Goal: Information Seeking & Learning: Learn about a topic

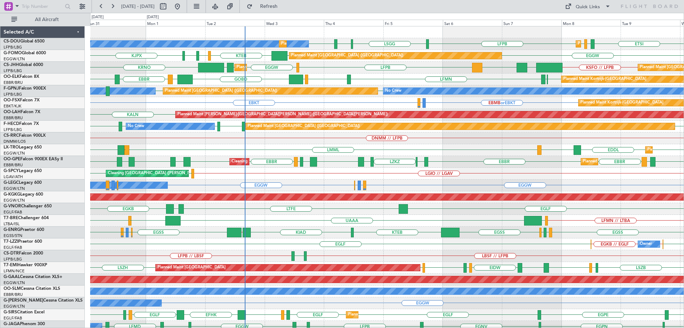
click at [303, 233] on div "ETSI EGGW LFPB LFPB LSGG LIML LFPB No Crew Planned Maint Paris (Le Bourget) Pla…" at bounding box center [387, 226] width 594 height 400
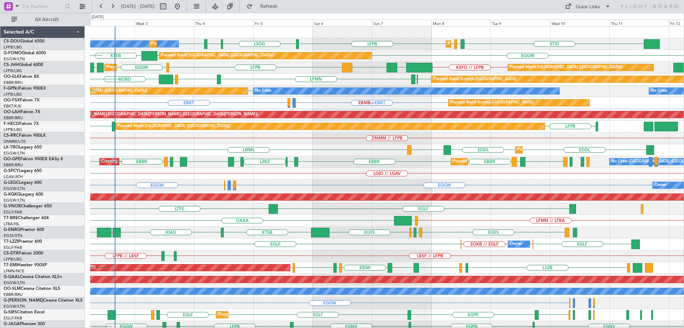
click at [357, 113] on div "No Crew Planned Maint Paris (Le Bourget) Planned Maint Paris (Le Bourget) ETSI …" at bounding box center [387, 226] width 594 height 400
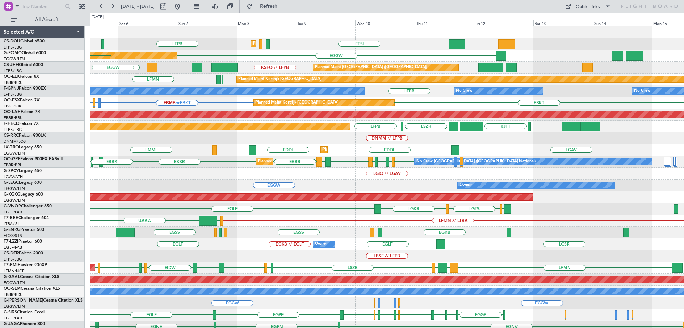
click at [380, 155] on div "Planned Maint Paris (Le Bourget) DGAA ETSI EGGW LFPB LFPB LSGG LIML LFPB Planne…" at bounding box center [387, 226] width 594 height 400
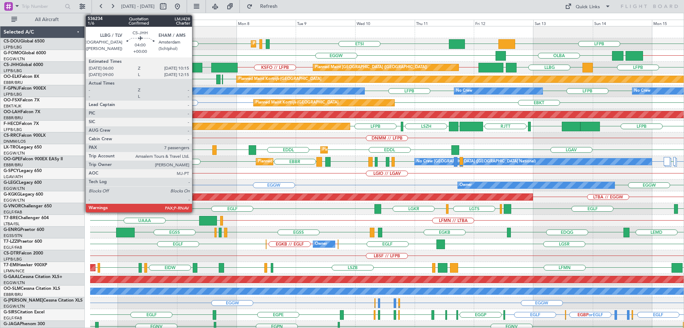
click at [195, 64] on div at bounding box center [197, 68] width 11 height 10
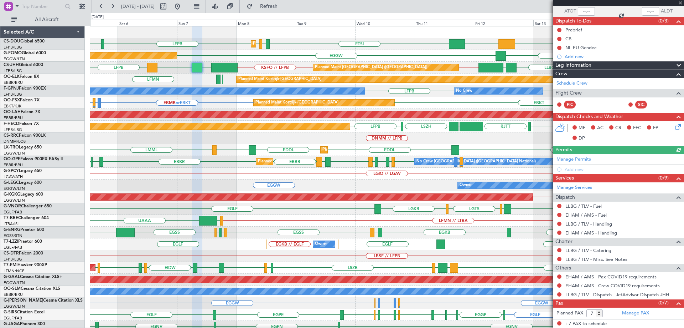
scroll to position [53, 0]
click at [680, 2] on span at bounding box center [680, 3] width 7 height 6
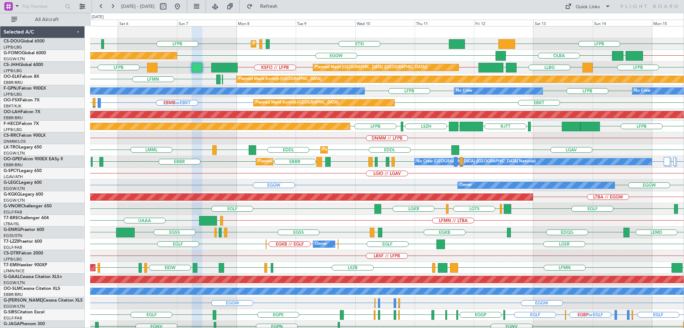
type input "0"
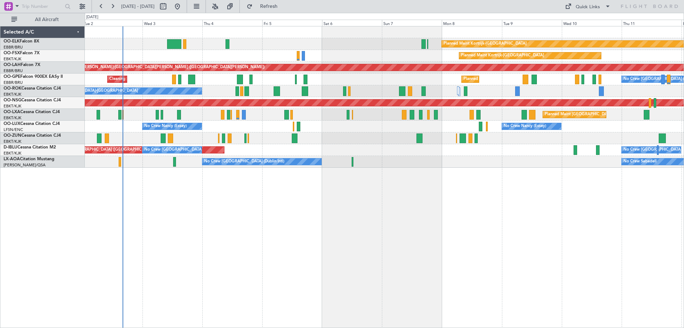
click at [245, 168] on div "Planned Maint Kortrijk-[GEOGRAPHIC_DATA] Planned Maint [GEOGRAPHIC_DATA]-[GEOGR…" at bounding box center [385, 177] width 600 height 302
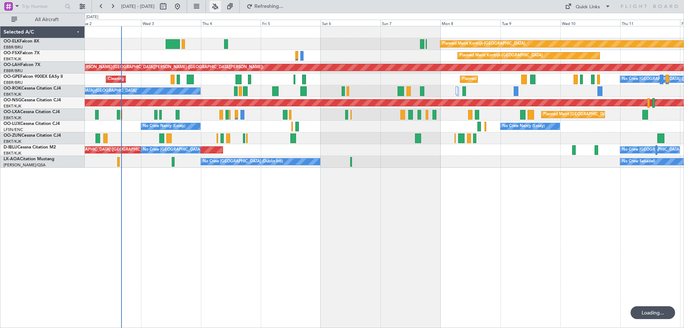
click at [221, 3] on button at bounding box center [215, 6] width 11 height 11
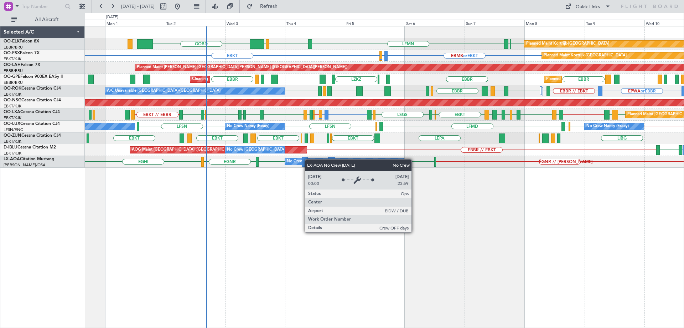
click at [295, 160] on div "EBKT [GEOGRAPHIC_DATA] LFMN [GEOGRAPHIC_DATA] LIML GOBD Planned Maint [GEOGRAPH…" at bounding box center [384, 96] width 599 height 141
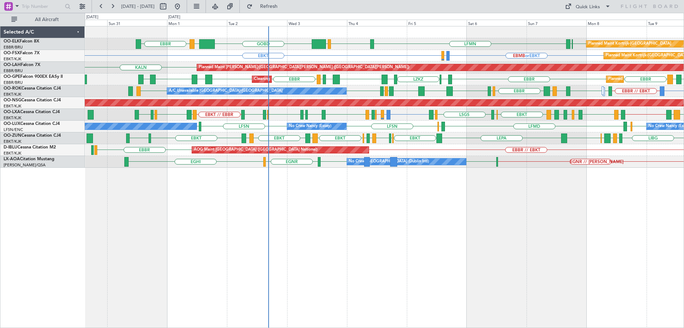
click at [628, 135] on div "Planned Maint Kortrijk-[GEOGRAPHIC_DATA] EBKT [GEOGRAPHIC_DATA] LFMN [GEOGRAPHI…" at bounding box center [384, 96] width 599 height 141
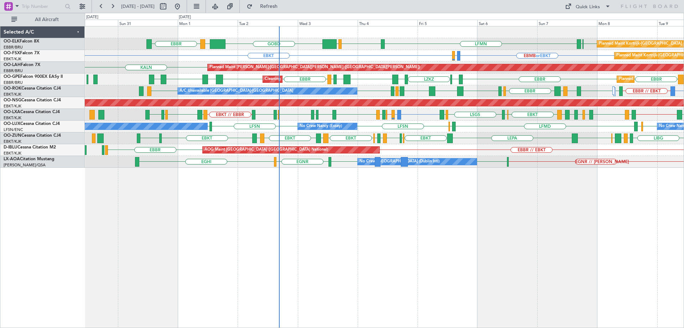
click at [357, 132] on div "LFMD ELLX LFSN No Crew [PERSON_NAME] ([PERSON_NAME]) LFSN LFPB No Crew [GEOGRAP…" at bounding box center [384, 126] width 599 height 12
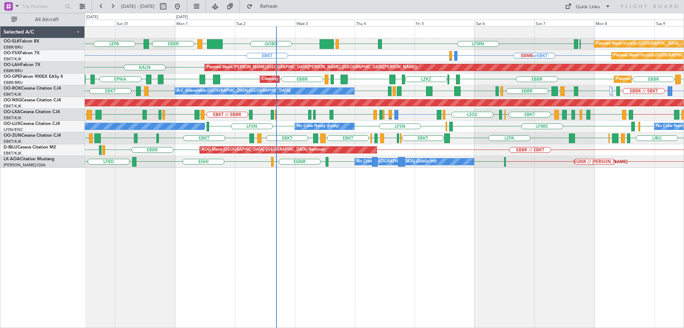
click at [327, 148] on div "No Crew [GEOGRAPHIC_DATA] ([GEOGRAPHIC_DATA] National) AOG Maint [GEOGRAPHIC_DA…" at bounding box center [384, 150] width 599 height 12
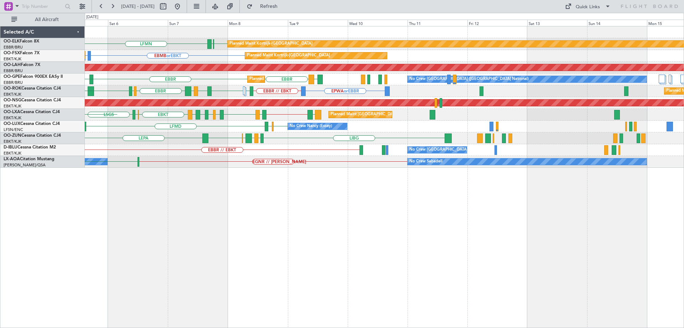
click at [278, 135] on div "Planned Maint Kortrijk-[GEOGRAPHIC_DATA] EBKT [GEOGRAPHIC_DATA] LFMN LIML [GEOG…" at bounding box center [384, 96] width 599 height 141
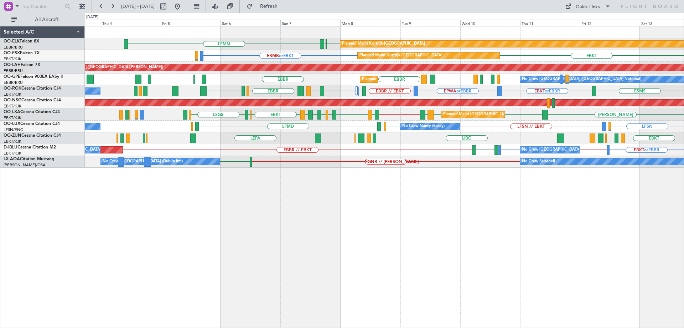
click at [389, 117] on div "Planned Maint [GEOGRAPHIC_DATA] ([GEOGRAPHIC_DATA] National) [PERSON_NAME] [GEO…" at bounding box center [384, 115] width 599 height 12
click at [501, 131] on div "EBKT [GEOGRAPHIC_DATA] LFMN [GEOGRAPHIC_DATA] Planned Maint [GEOGRAPHIC_DATA]-[…" at bounding box center [384, 96] width 599 height 141
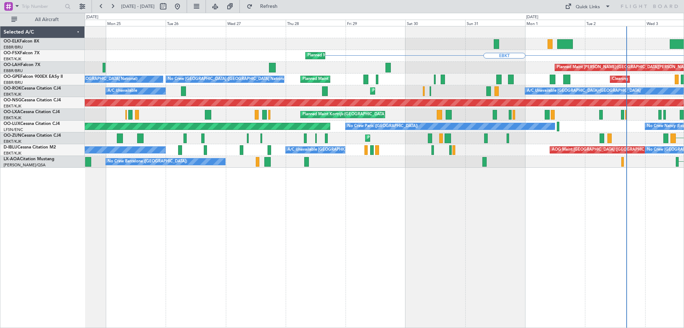
click at [553, 131] on div "No Crew [PERSON_NAME] ([PERSON_NAME]) No Crew [GEOGRAPHIC_DATA] ([GEOGRAPHIC_DA…" at bounding box center [384, 126] width 599 height 12
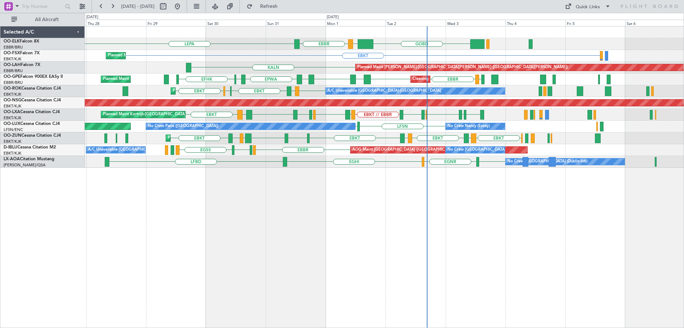
click at [292, 147] on div "GOBD LIRA [GEOGRAPHIC_DATA] LEPA Planned Maint [GEOGRAPHIC_DATA]-[GEOGRAPHIC_DA…" at bounding box center [384, 96] width 599 height 141
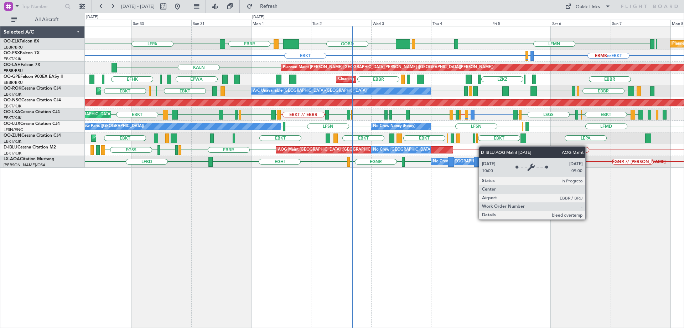
click at [355, 144] on div "AOG Maint [GEOGRAPHIC_DATA] ([GEOGRAPHIC_DATA] National) No Crew [GEOGRAPHIC_DA…" at bounding box center [384, 150] width 599 height 12
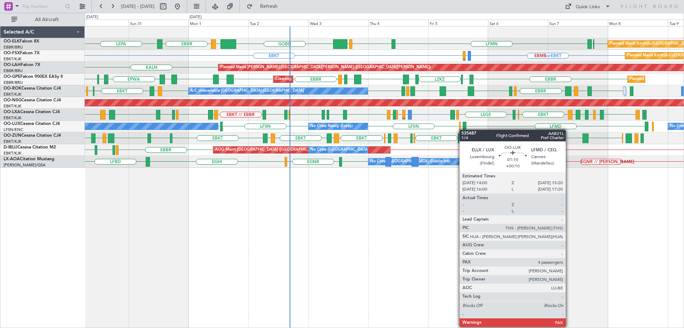
click at [399, 140] on div "Planned Maint Kortrijk-[GEOGRAPHIC_DATA] EBKT [GEOGRAPHIC_DATA] LFMN [GEOGRAPHI…" at bounding box center [384, 96] width 599 height 141
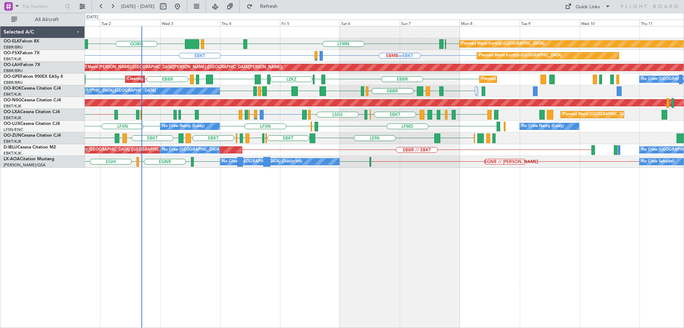
click at [449, 135] on div "Planned Maint Kortrijk-[GEOGRAPHIC_DATA] EBKT [GEOGRAPHIC_DATA] LFMN [GEOGRAPHI…" at bounding box center [384, 96] width 599 height 141
